Goal: Information Seeking & Learning: Learn about a topic

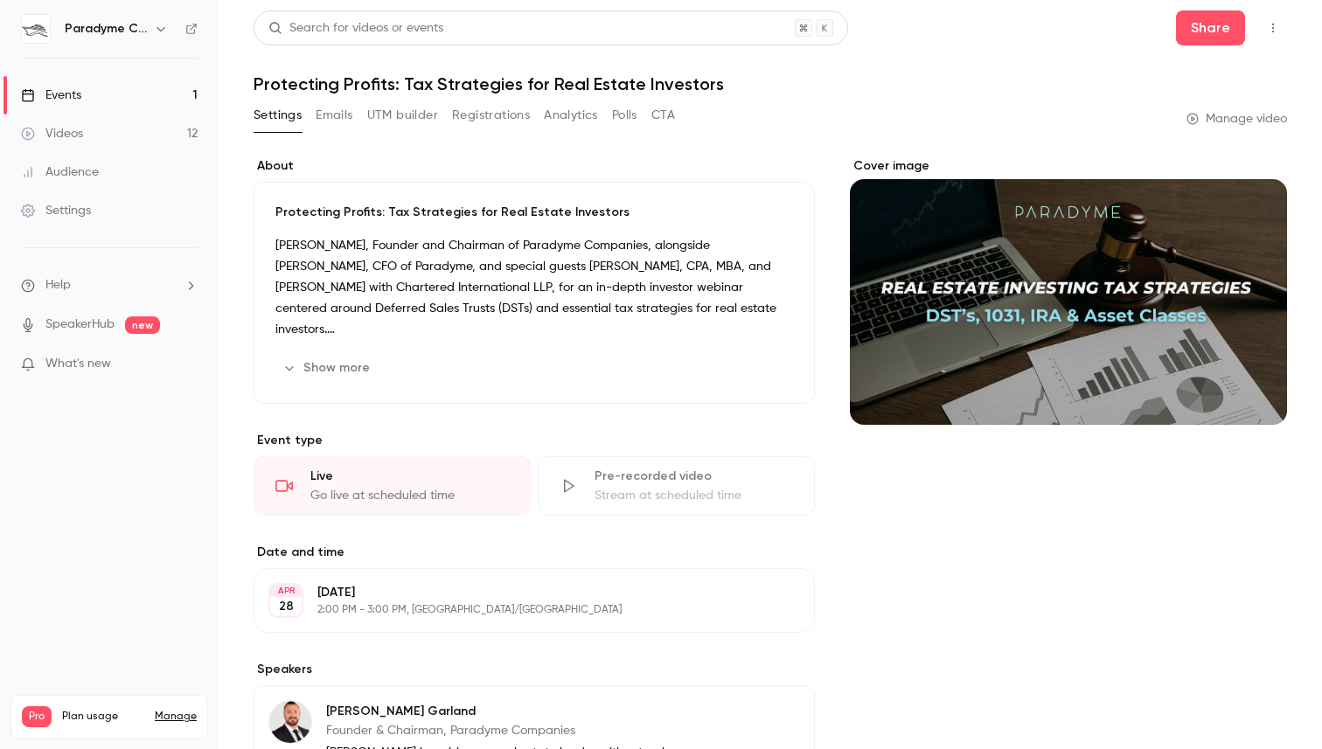
click at [98, 91] on link "Events 1" at bounding box center [109, 95] width 219 height 38
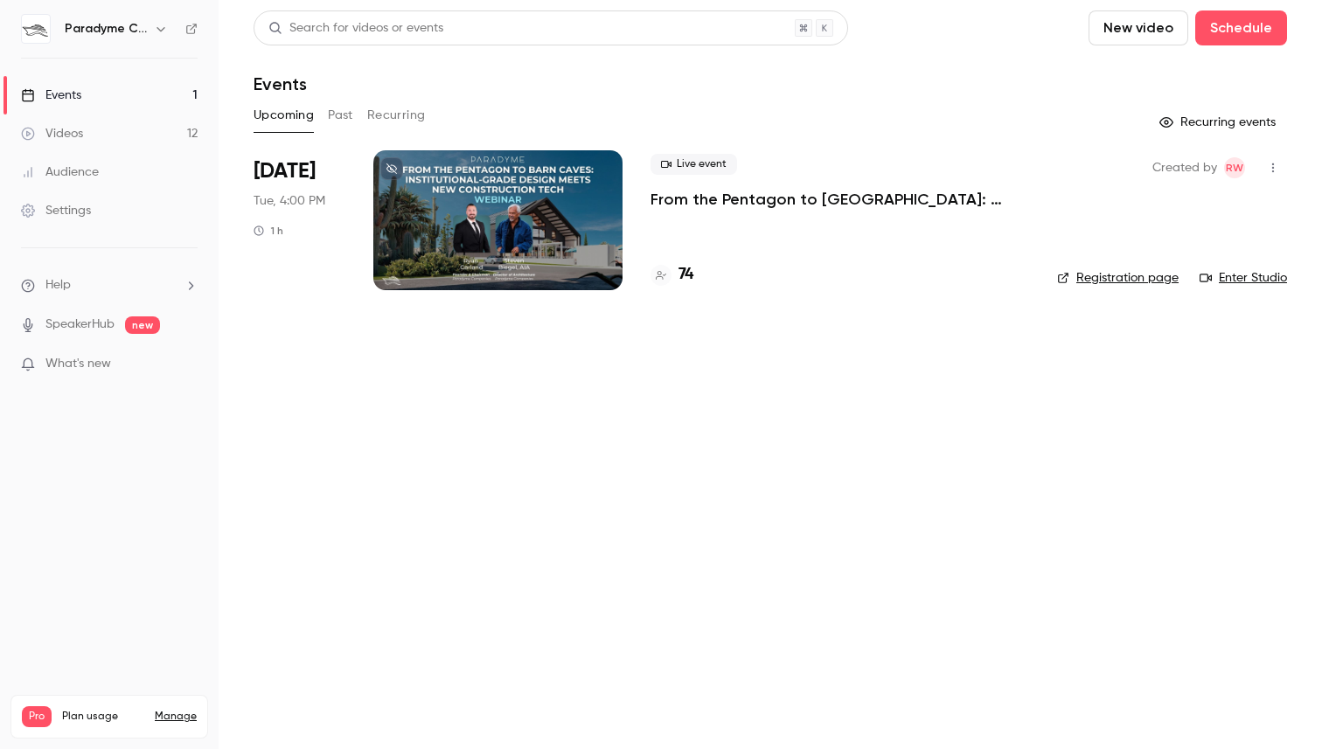
click at [684, 199] on p "From the Pentagon to [GEOGRAPHIC_DATA]: Institutional-Grade Design Meets New Co…" at bounding box center [839, 199] width 378 height 21
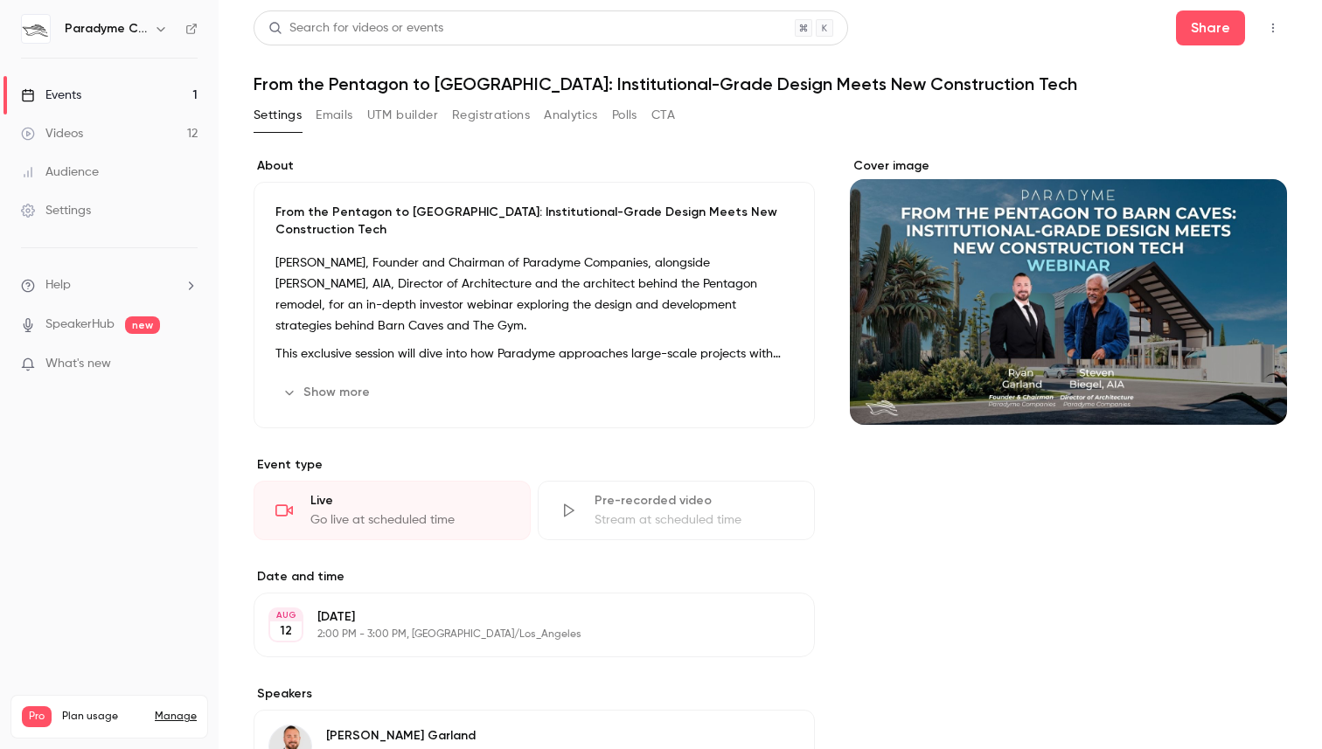
click at [349, 118] on button "Emails" at bounding box center [334, 115] width 37 height 28
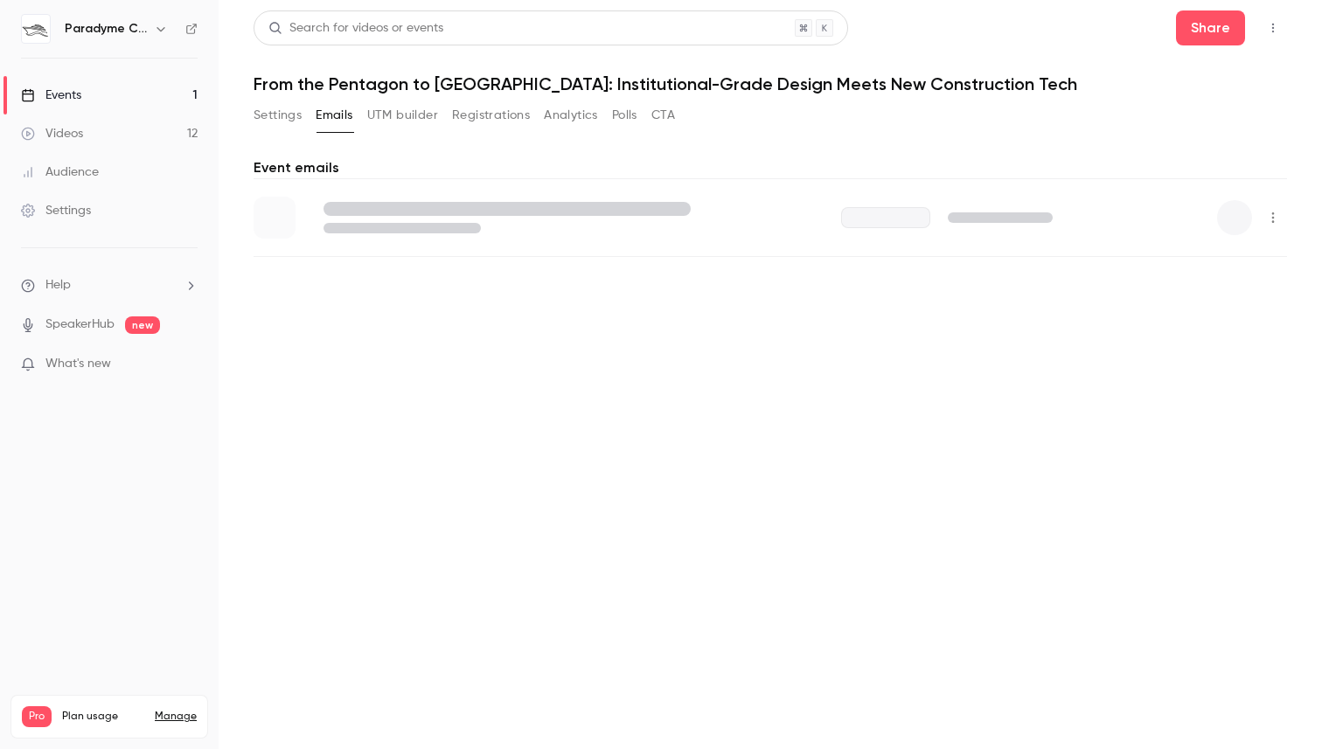
click at [417, 118] on button "UTM builder" at bounding box center [402, 115] width 71 height 28
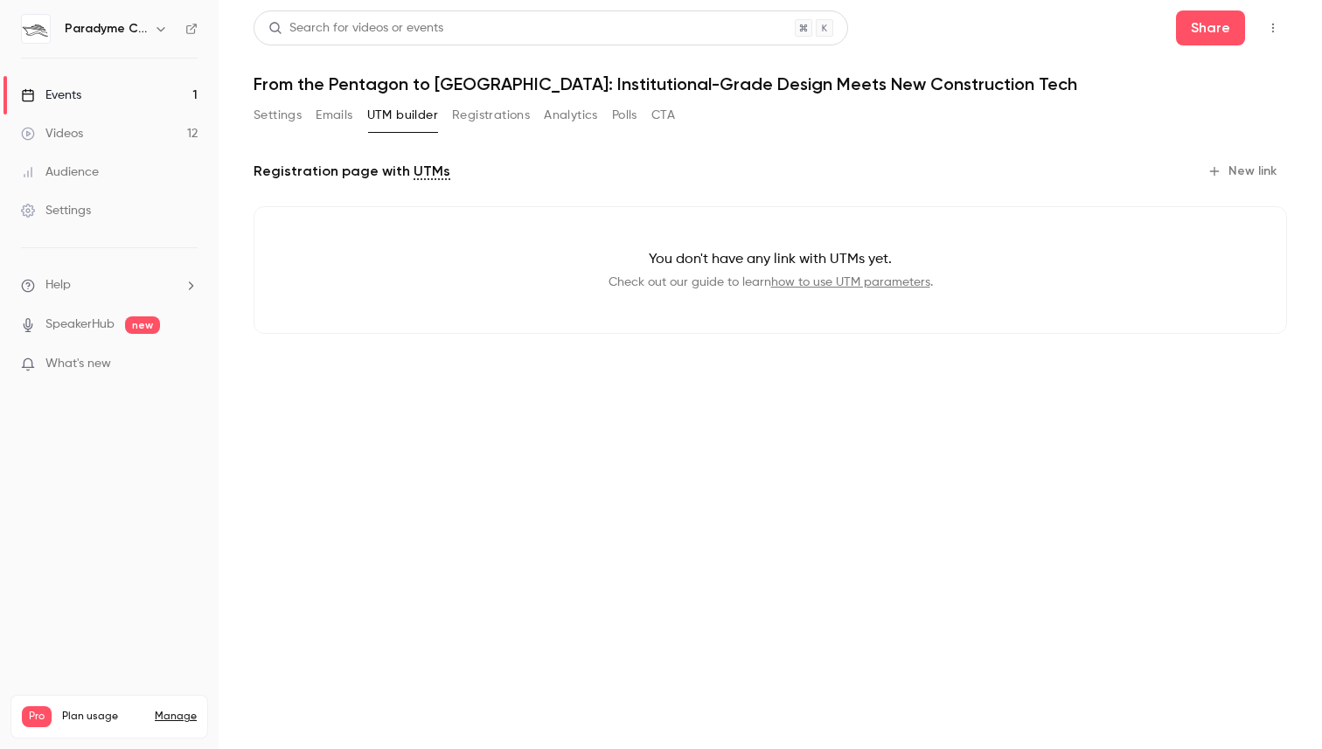
click at [484, 117] on button "Registrations" at bounding box center [491, 115] width 78 height 28
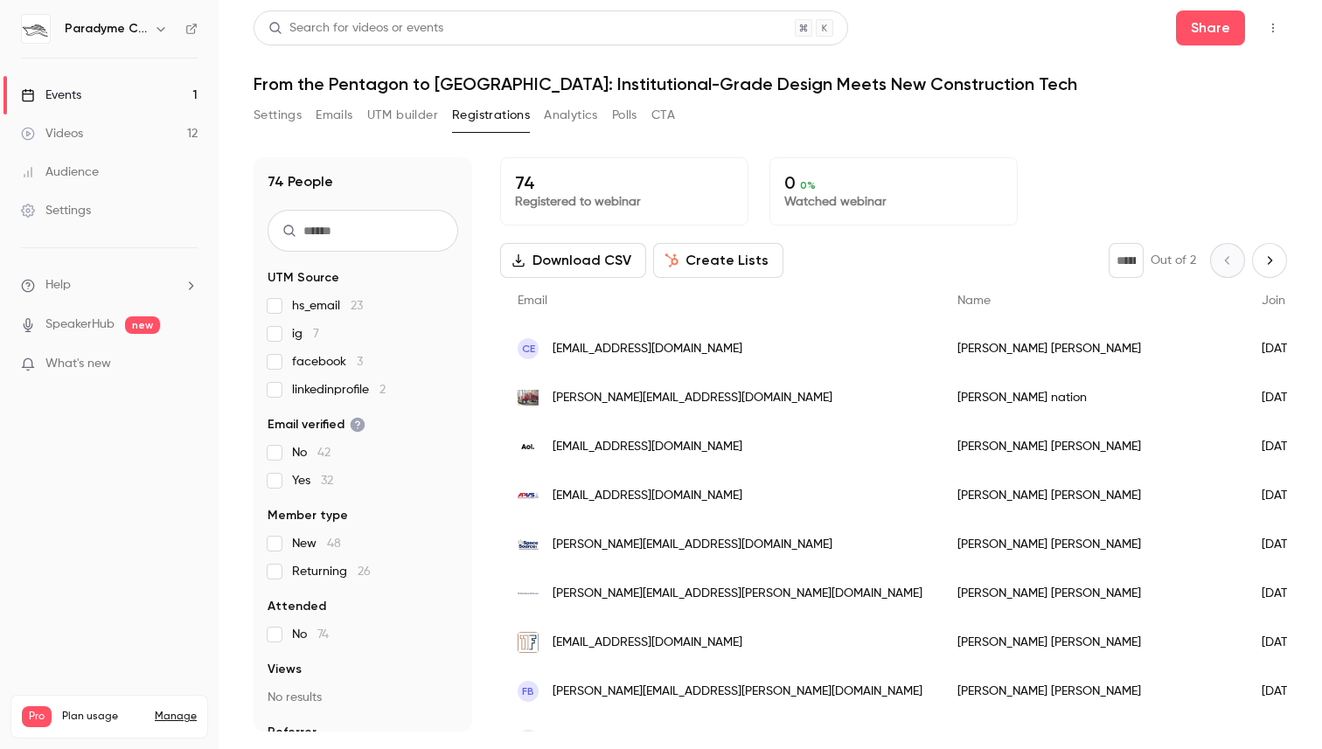
drag, startPoint x: 585, startPoint y: 260, endPoint x: 573, endPoint y: 185, distance: 76.0
click at [573, 185] on div "74 Registered to webinar 0 0 % Watched webinar Download CSV Create Lists * Out …" at bounding box center [893, 444] width 787 height 574
click at [688, 263] on button "Create Lists" at bounding box center [718, 260] width 130 height 35
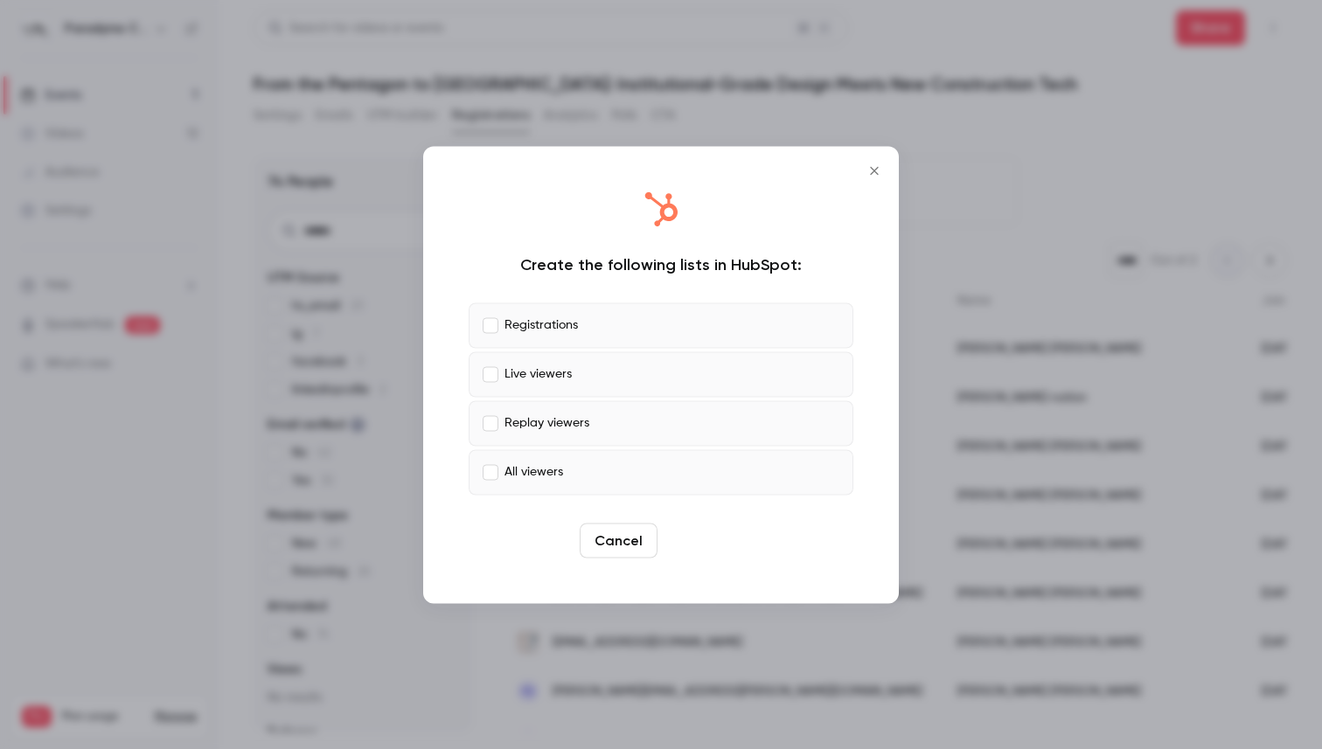
click at [679, 538] on button "Create" at bounding box center [703, 540] width 79 height 35
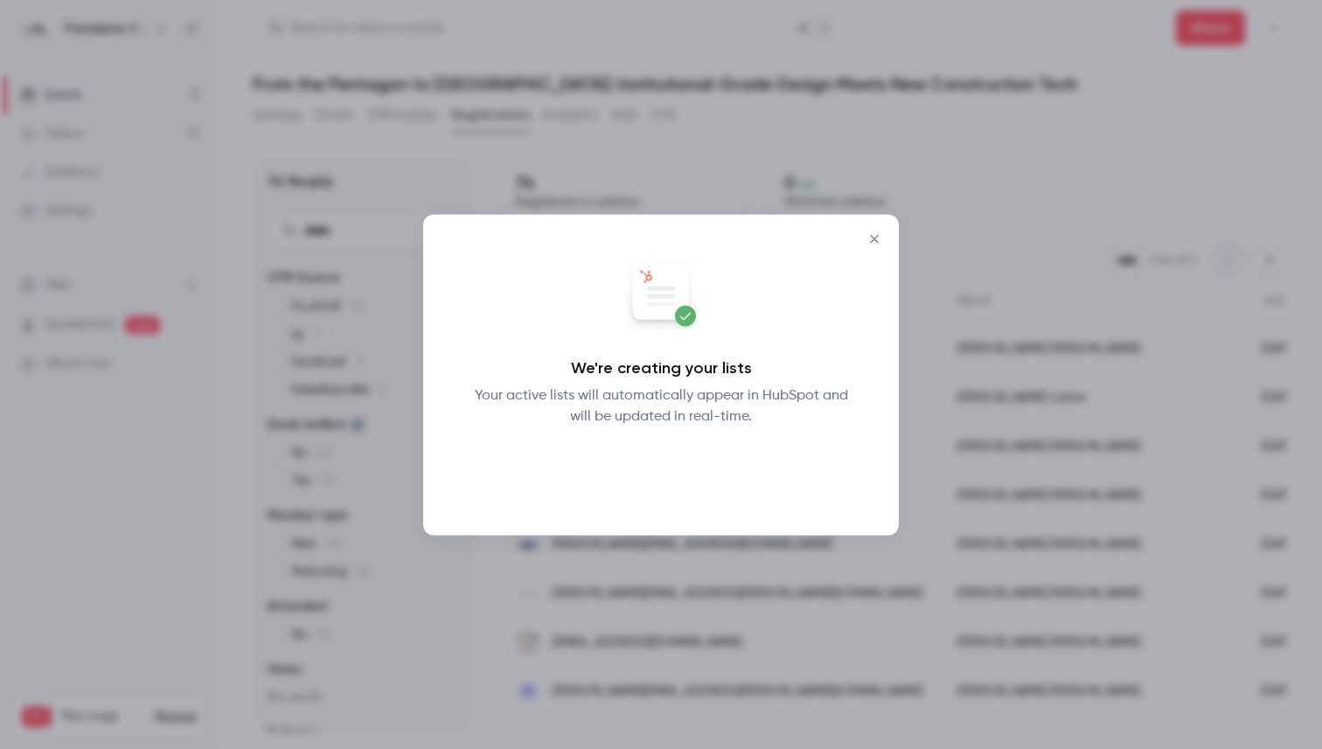
click at [657, 483] on button "Okay" at bounding box center [661, 472] width 64 height 35
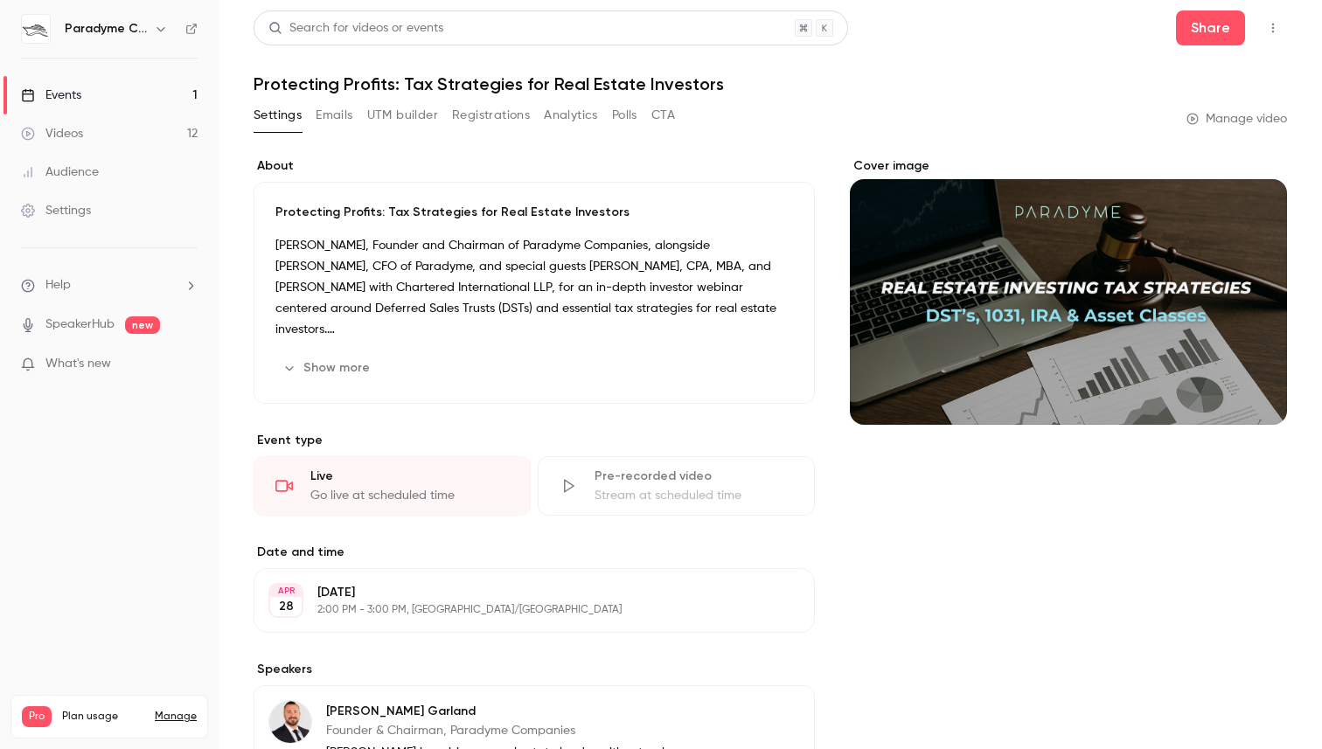
click at [52, 100] on div "Events" at bounding box center [51, 95] width 60 height 17
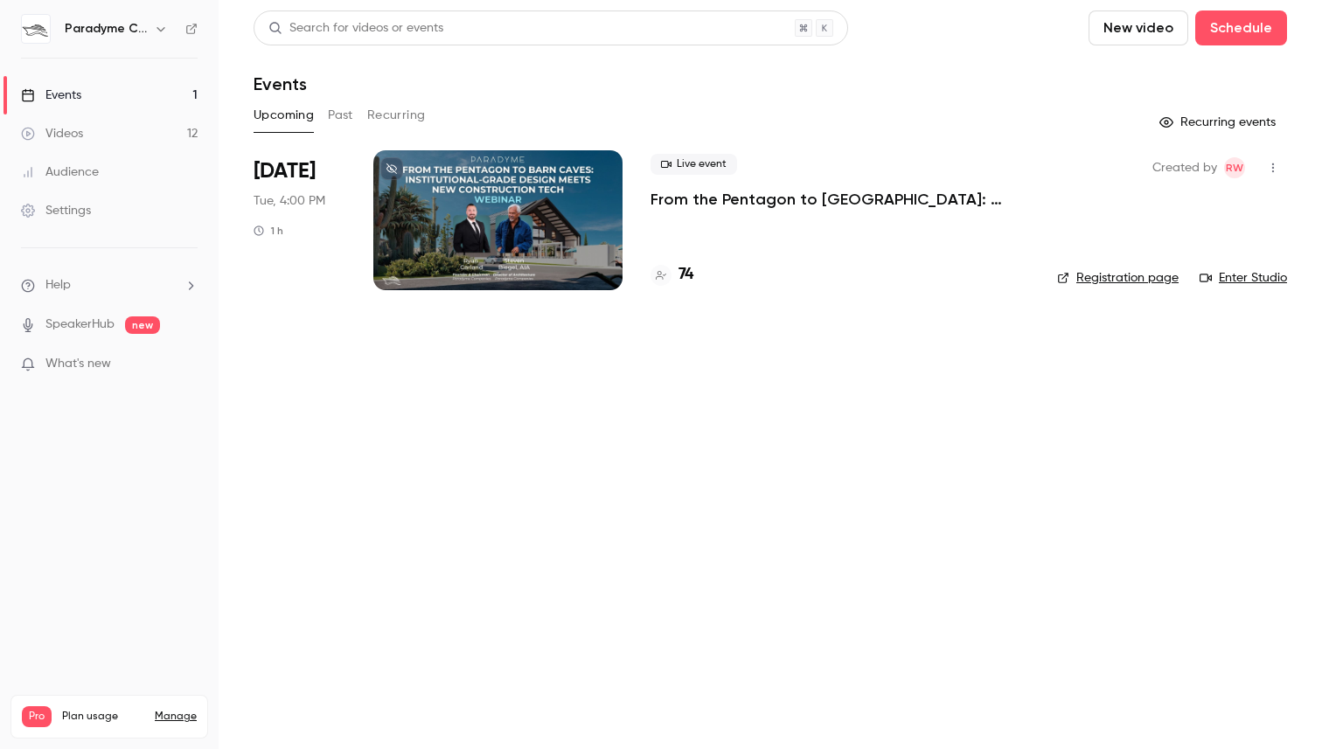
click at [569, 210] on div at bounding box center [497, 220] width 249 height 140
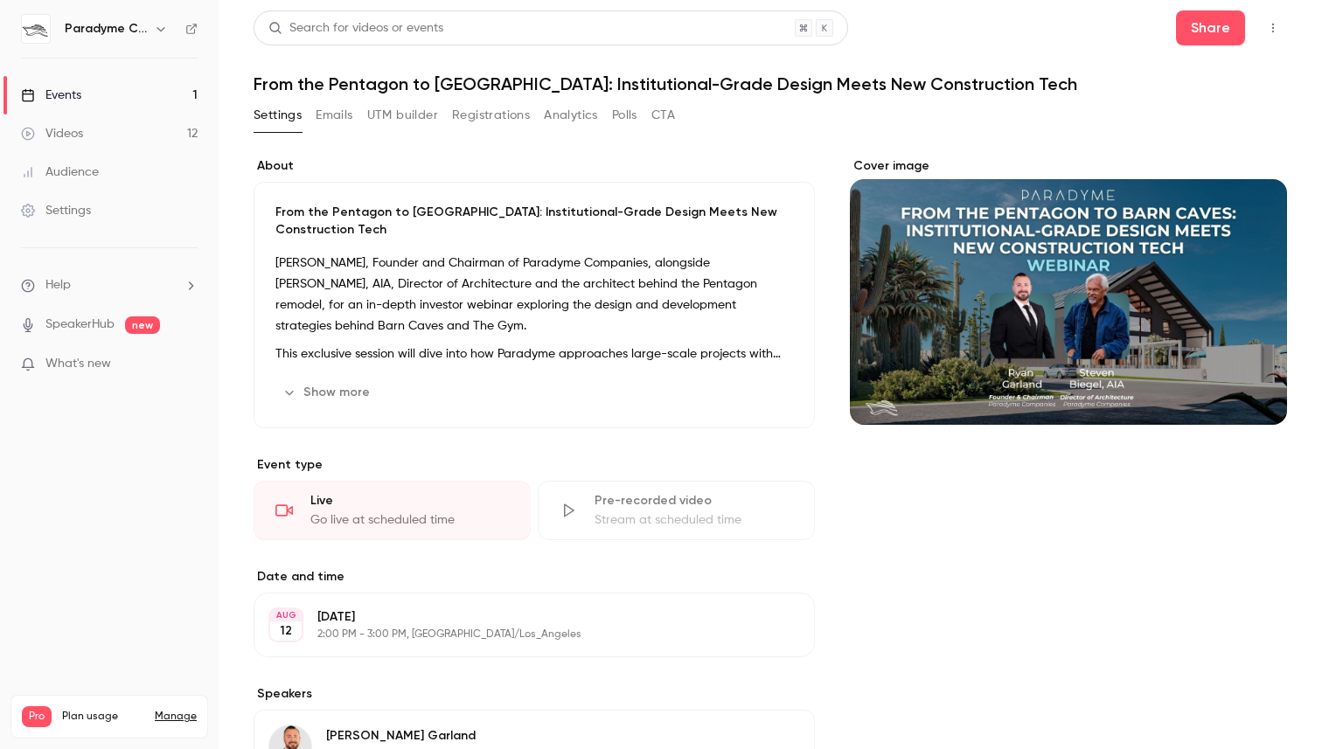
scroll to position [38, 0]
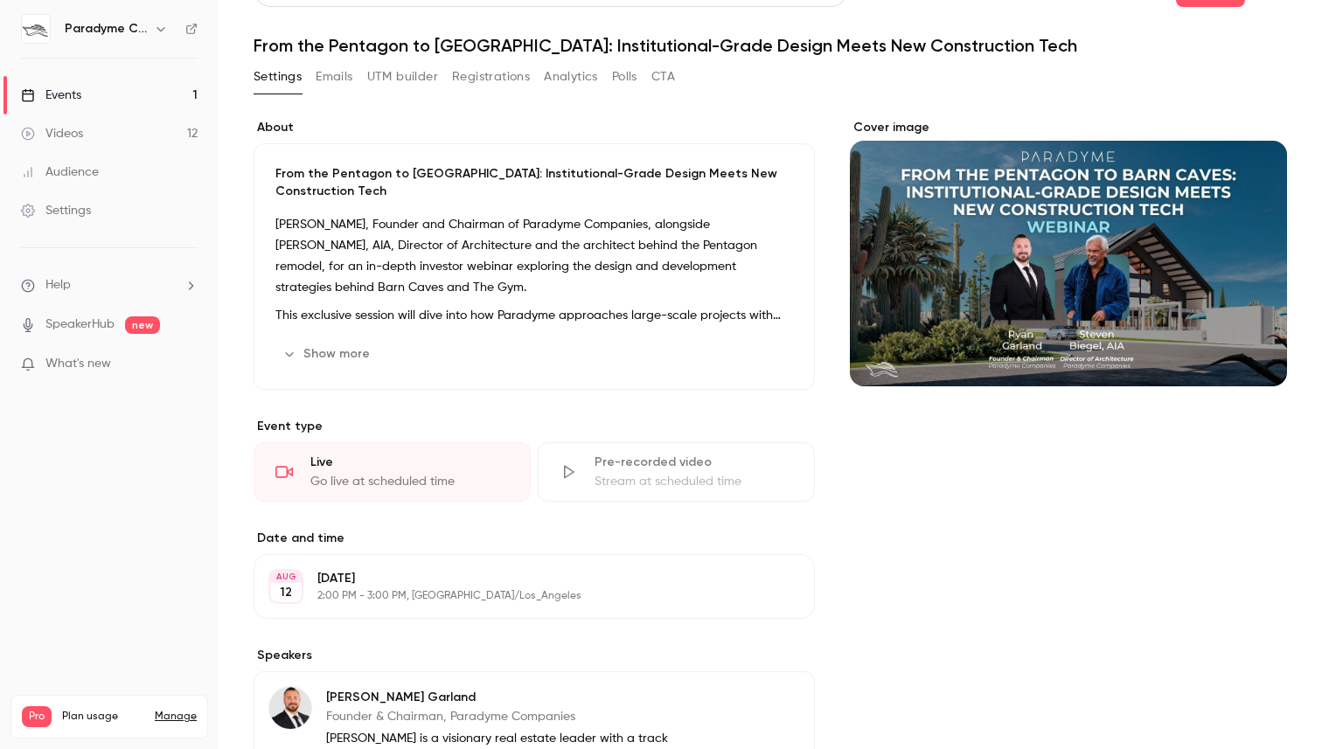
click at [344, 340] on button "Show more" at bounding box center [327, 354] width 105 height 28
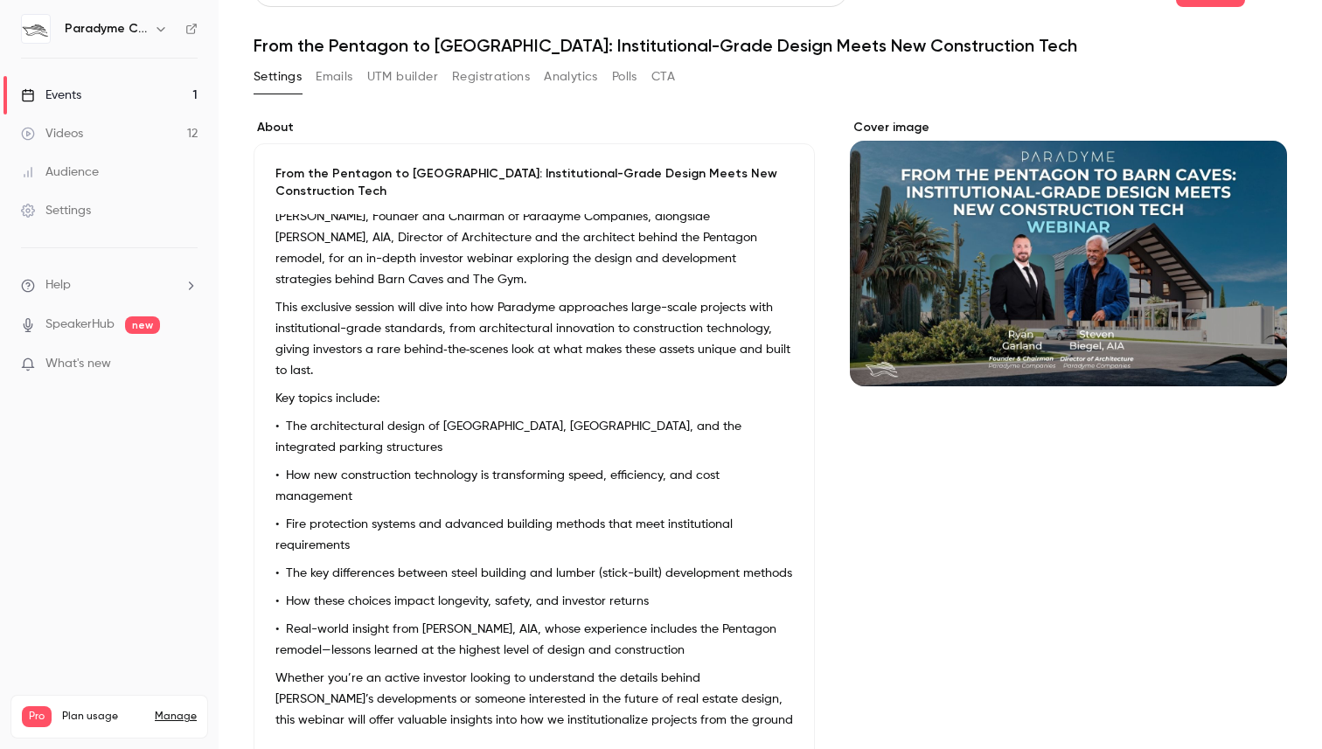
scroll to position [1, 0]
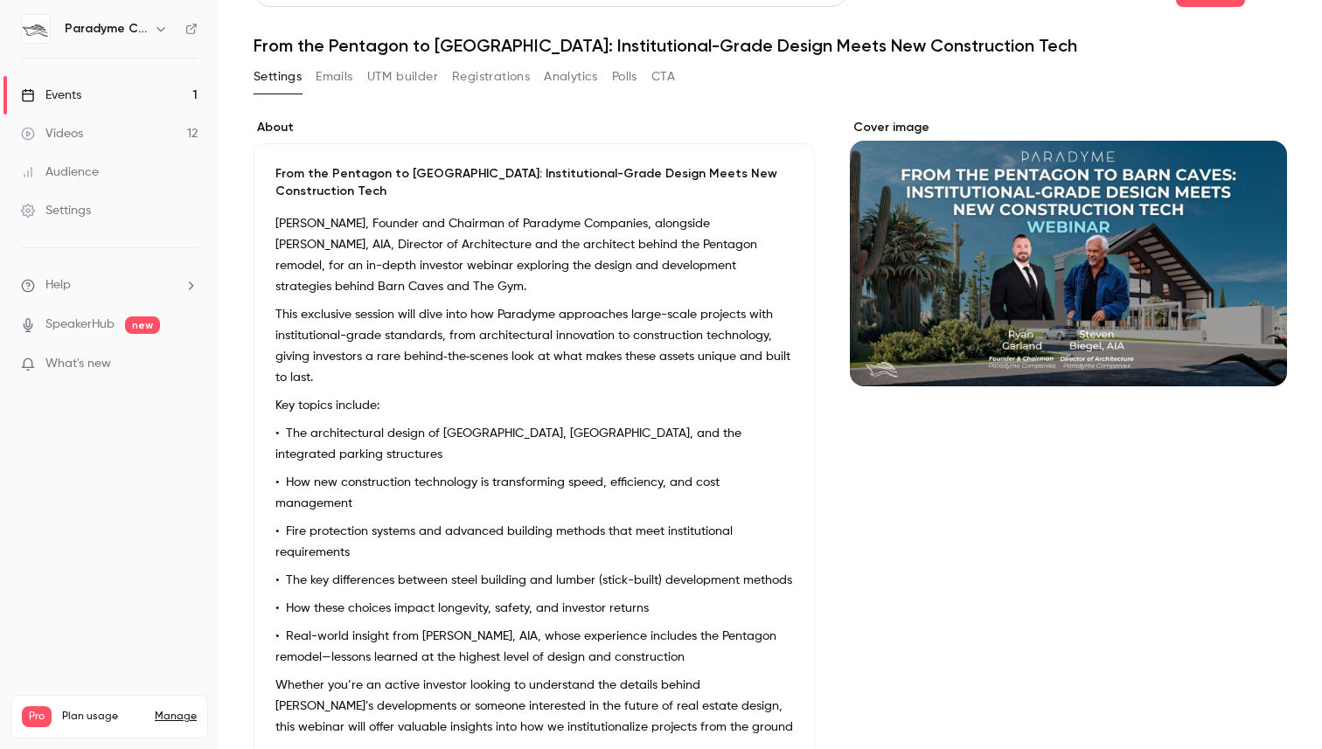
click at [546, 228] on p "[PERSON_NAME], Founder and Chairman of Paradyme Companies, alongside [PERSON_NA…" at bounding box center [533, 255] width 517 height 84
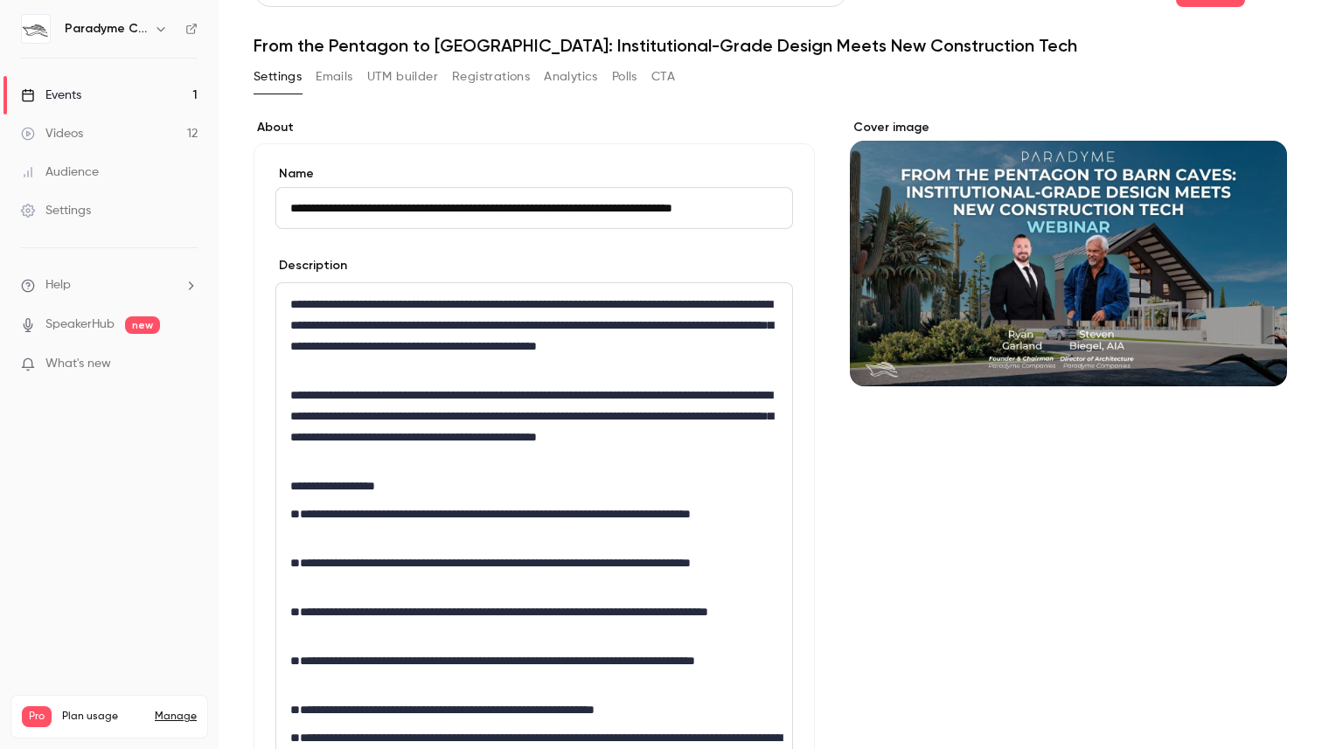
scroll to position [0, 0]
drag, startPoint x: 536, startPoint y: 327, endPoint x: 758, endPoint y: 330, distance: 222.0
click at [759, 330] on p "**********" at bounding box center [534, 336] width 488 height 84
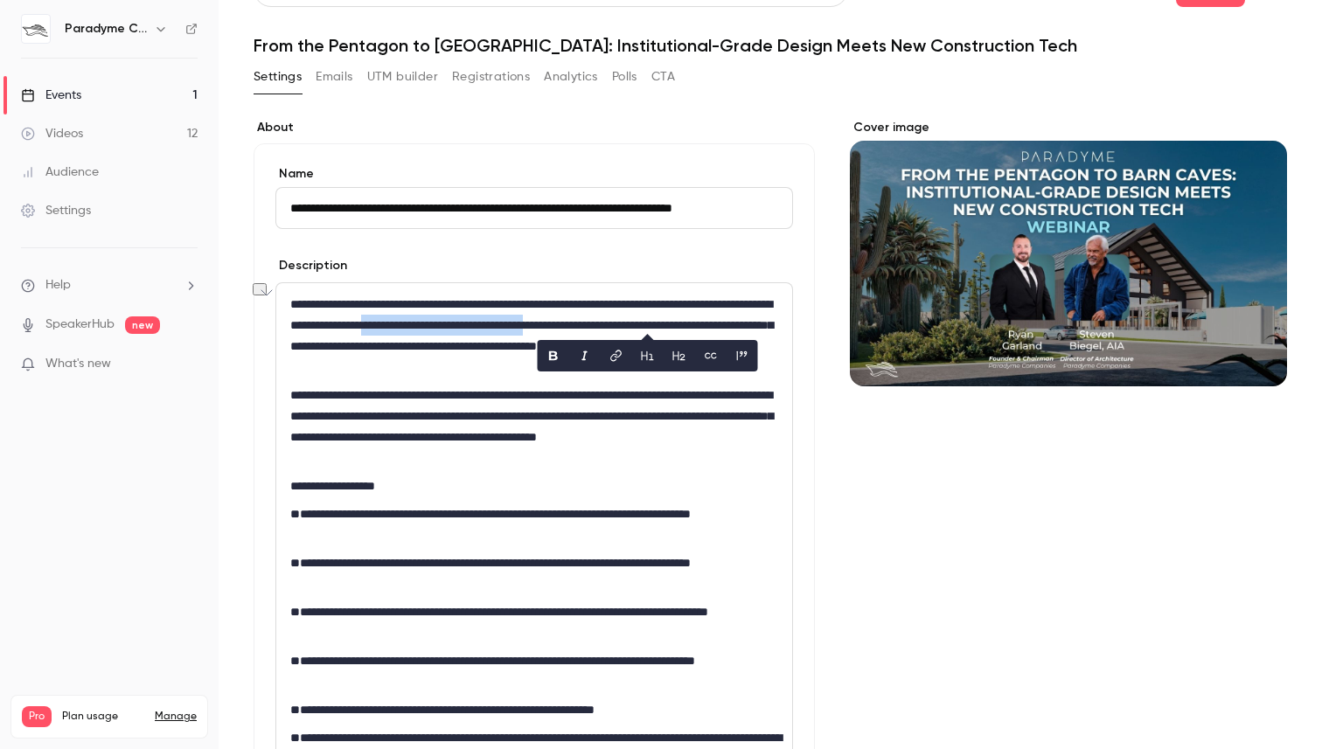
copy p "**********"
click at [128, 96] on link "Events 1" at bounding box center [109, 95] width 219 height 38
